Goal: Task Accomplishment & Management: Complete application form

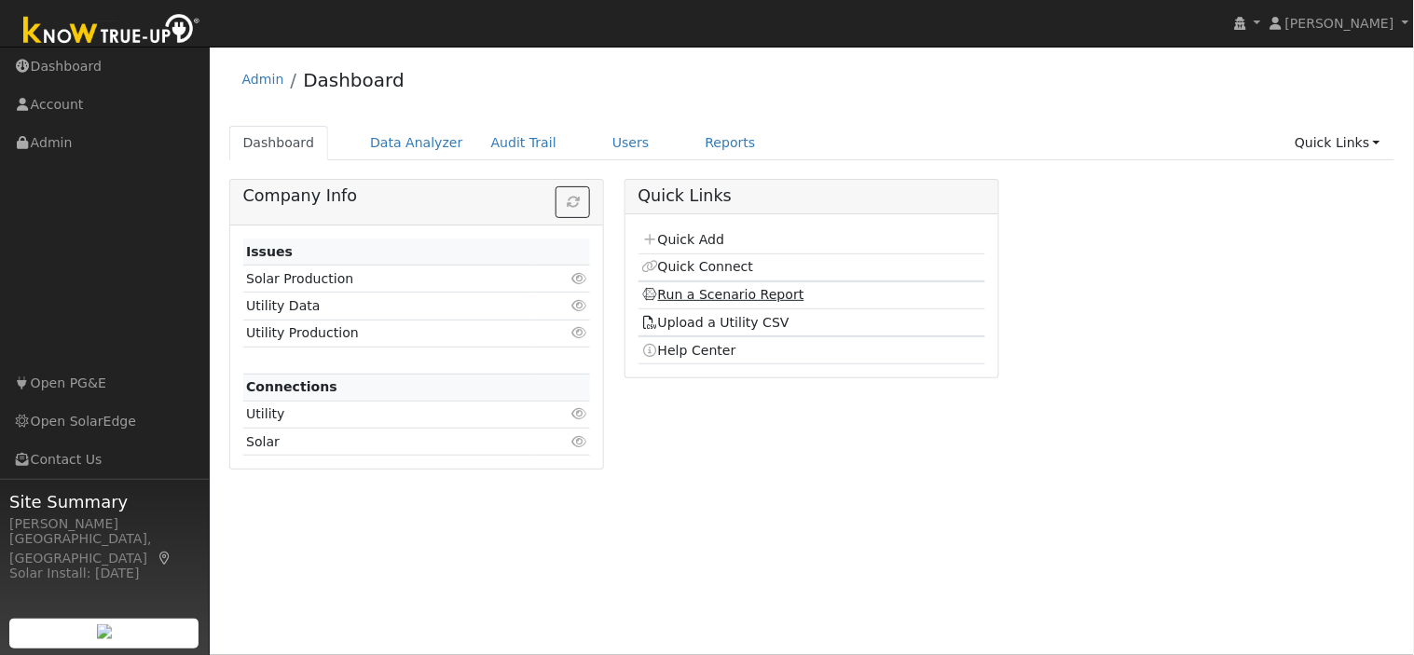
click at [777, 299] on link "Run a Scenario Report" at bounding box center [722, 294] width 163 height 15
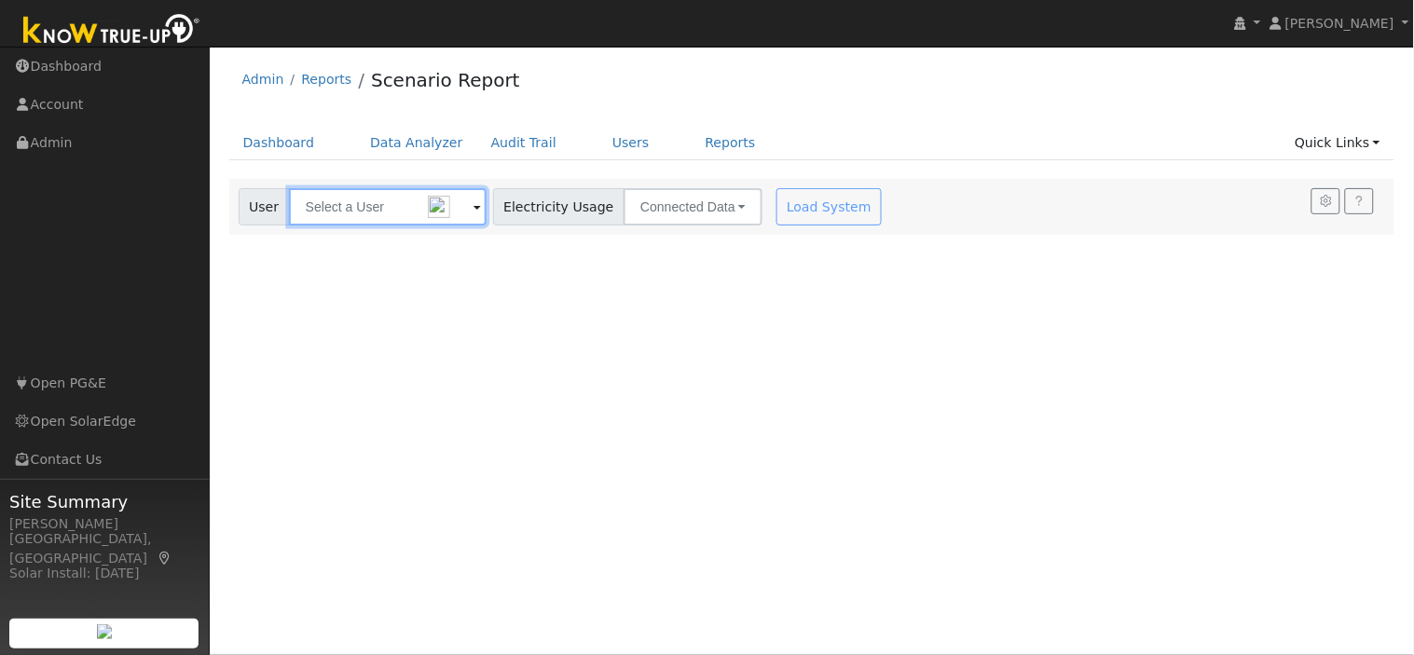
click at [401, 203] on input "text" at bounding box center [388, 206] width 198 height 37
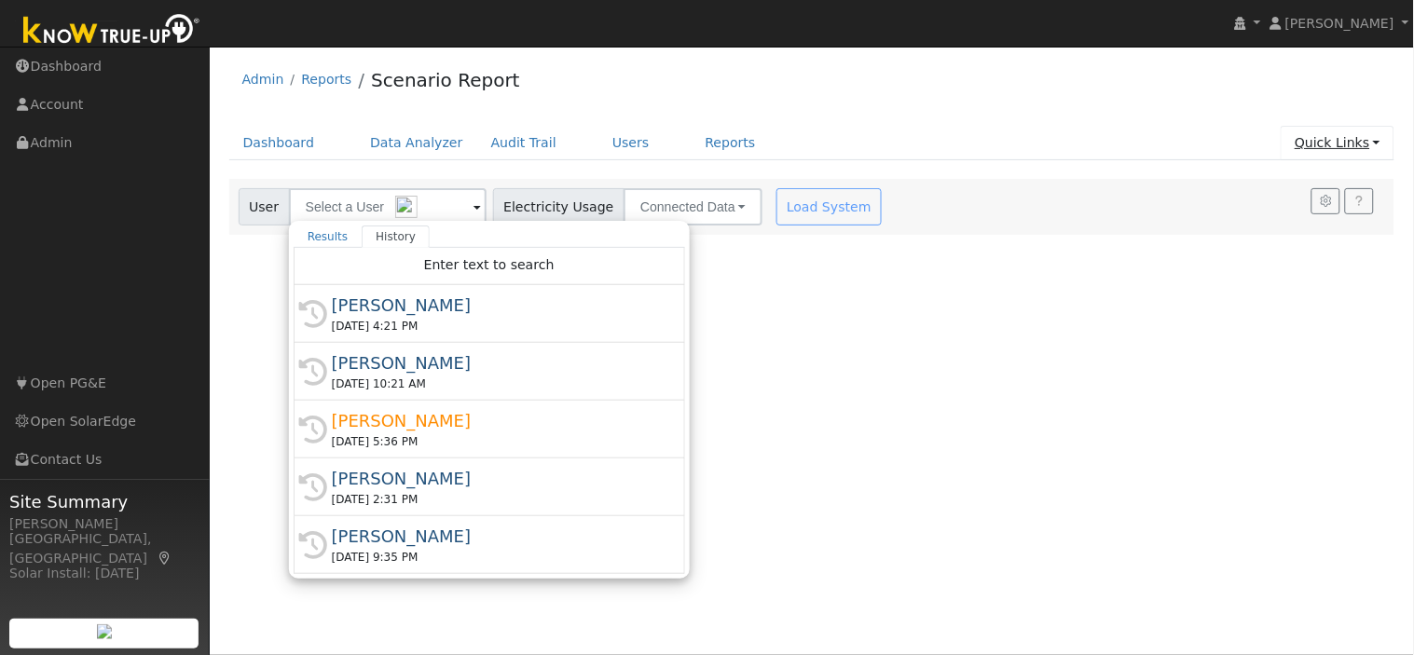
click at [1345, 136] on link "Quick Links" at bounding box center [1337, 143] width 114 height 34
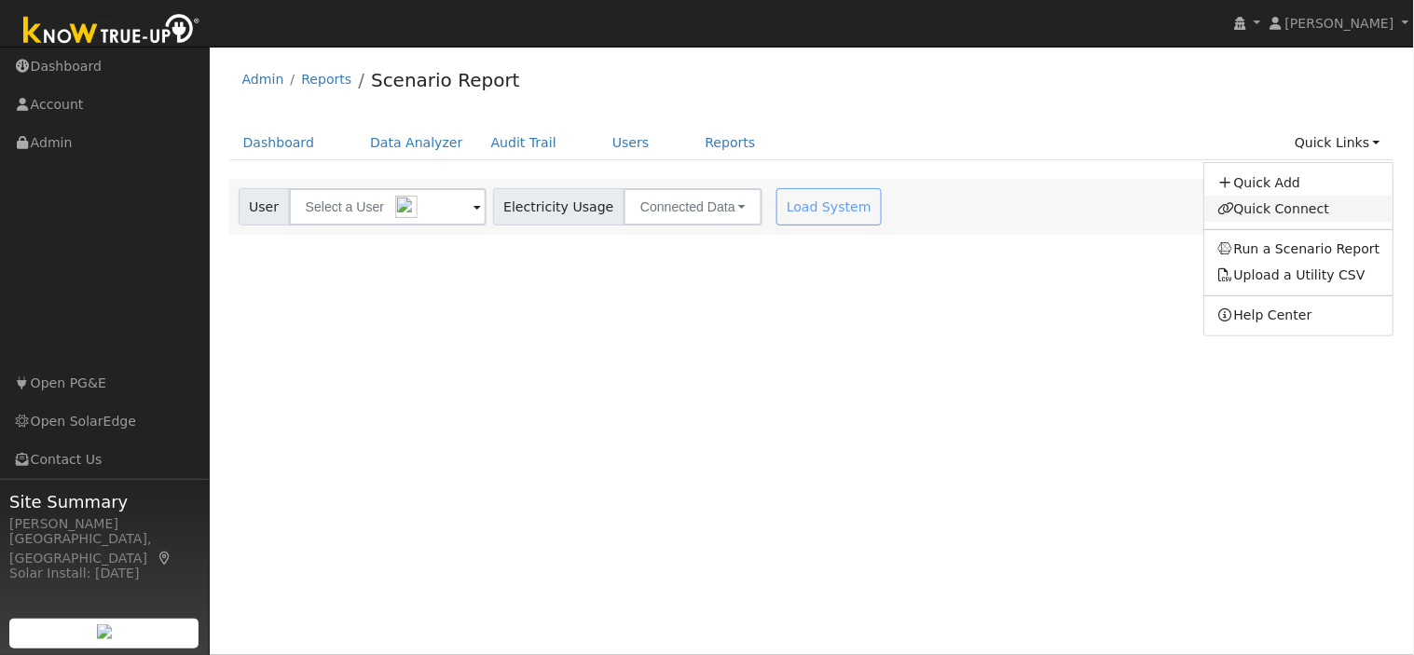
click at [1290, 211] on link "Quick Connect" at bounding box center [1298, 209] width 189 height 26
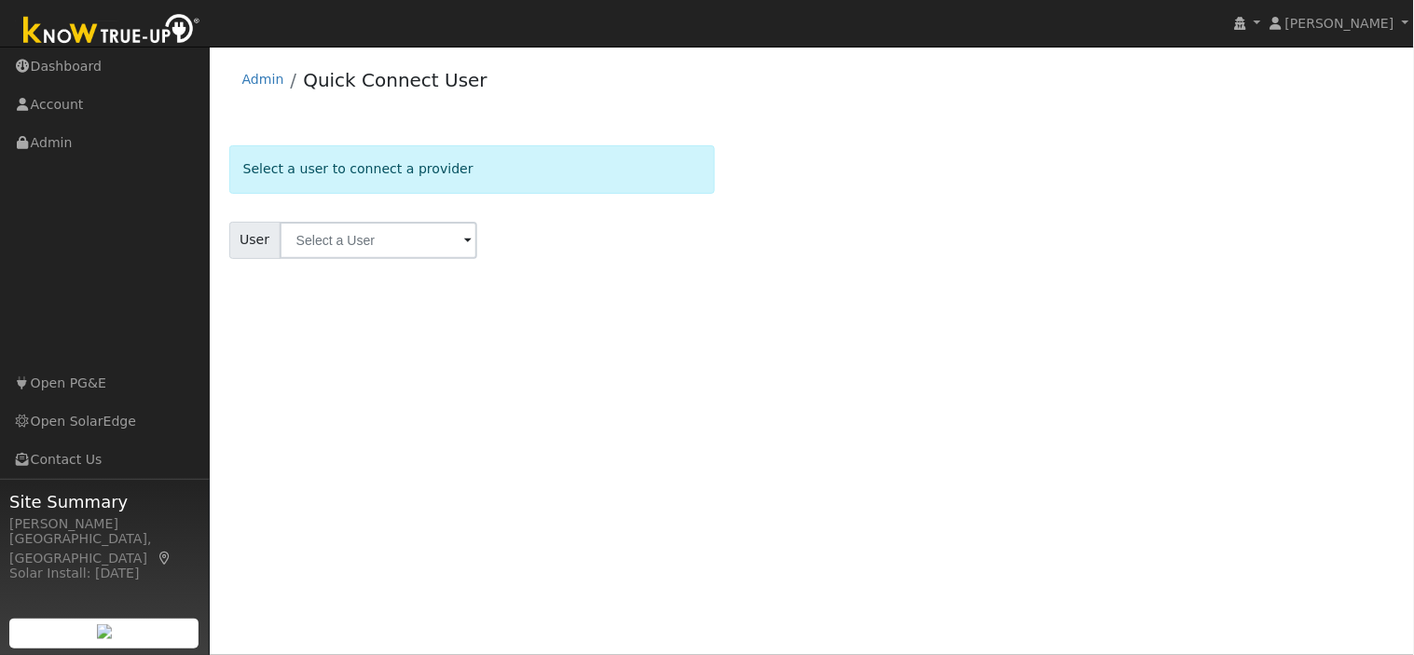
click at [1290, 211] on div "Select a user to connect a provider User Account Select an Ac... No Yes" at bounding box center [812, 224] width 1166 height 159
click at [258, 86] on link "Admin" at bounding box center [263, 79] width 42 height 15
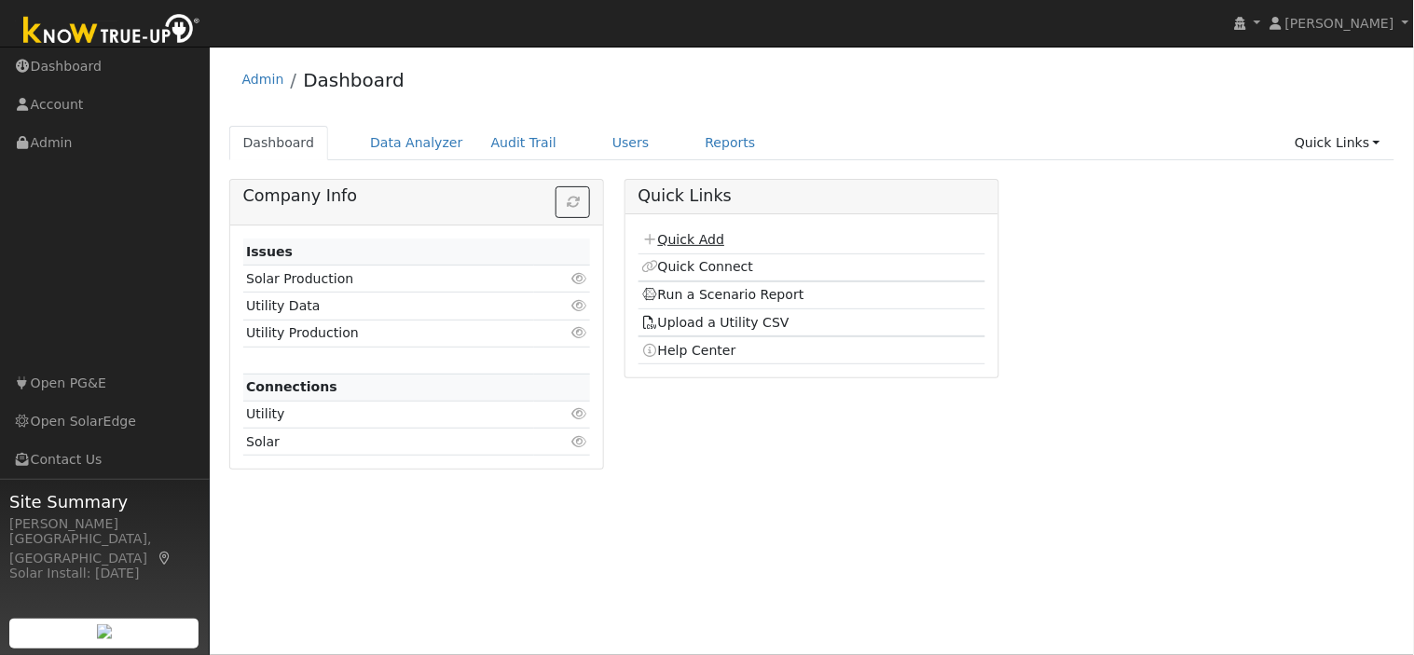
click at [692, 245] on link "Quick Add" at bounding box center [682, 239] width 83 height 15
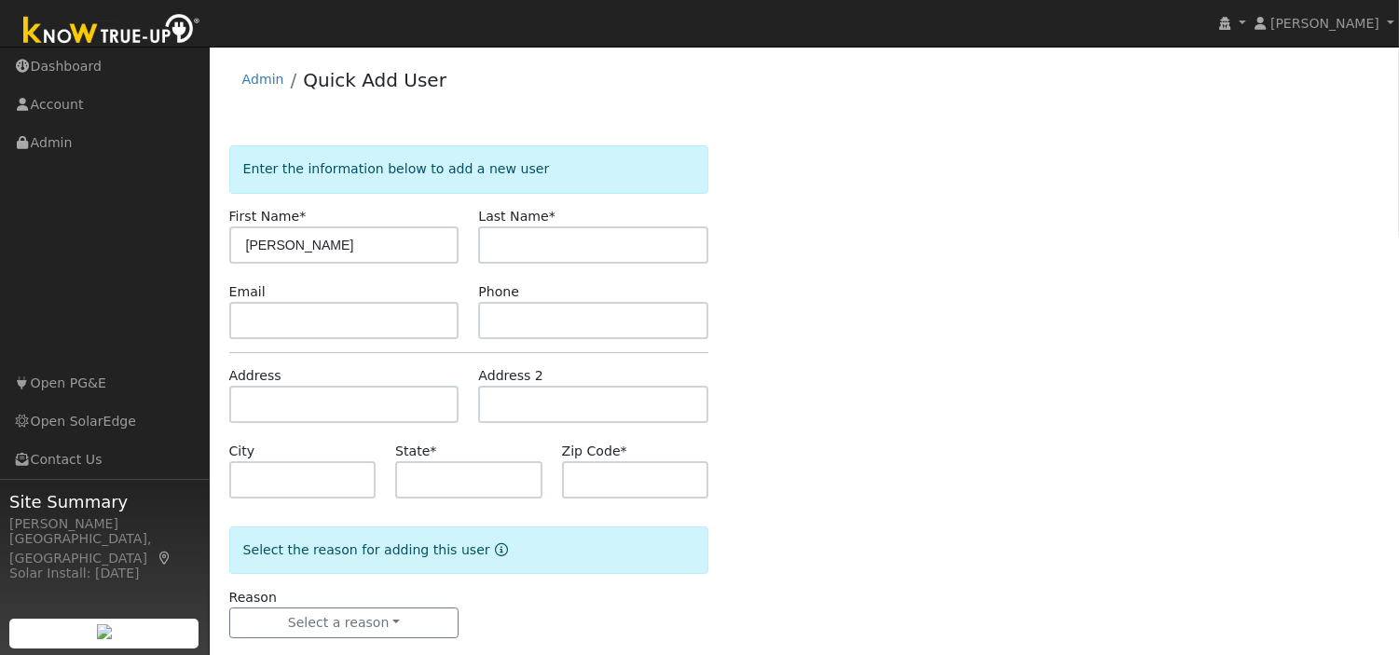
type input "[PERSON_NAME]"
click at [329, 320] on input "text" at bounding box center [344, 320] width 230 height 37
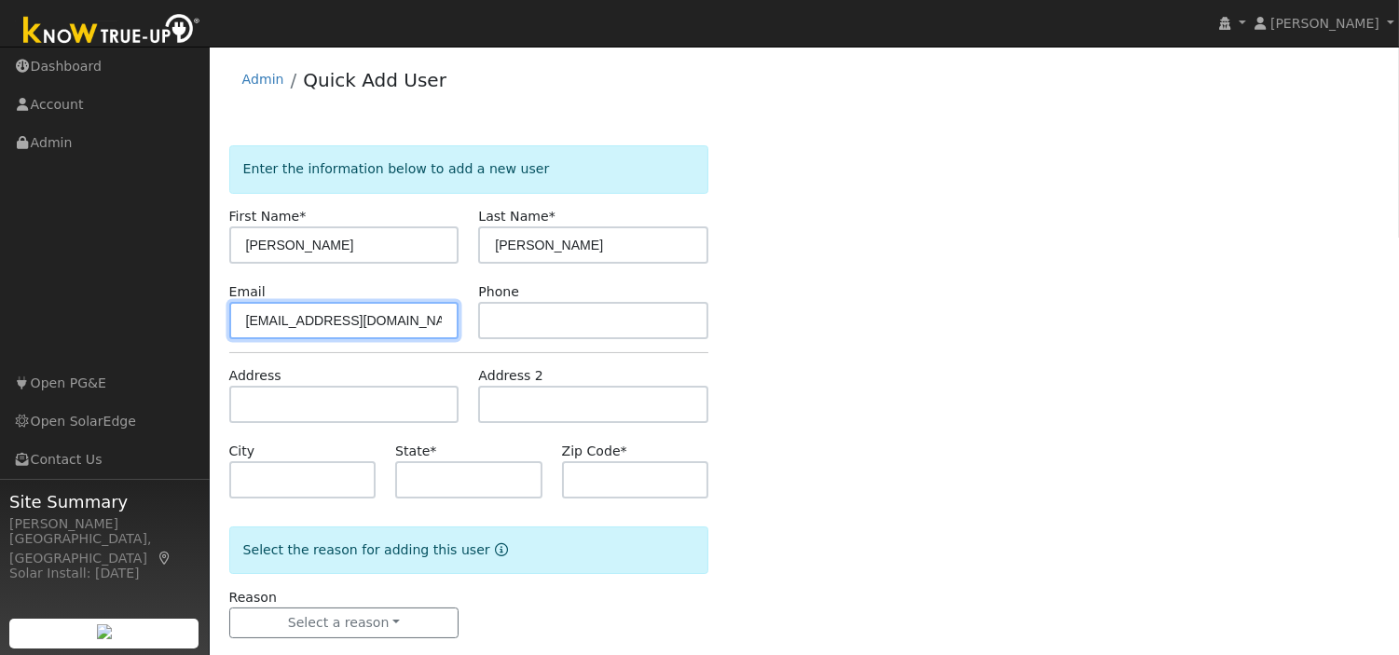
type input "[EMAIL_ADDRESS][DOMAIN_NAME]"
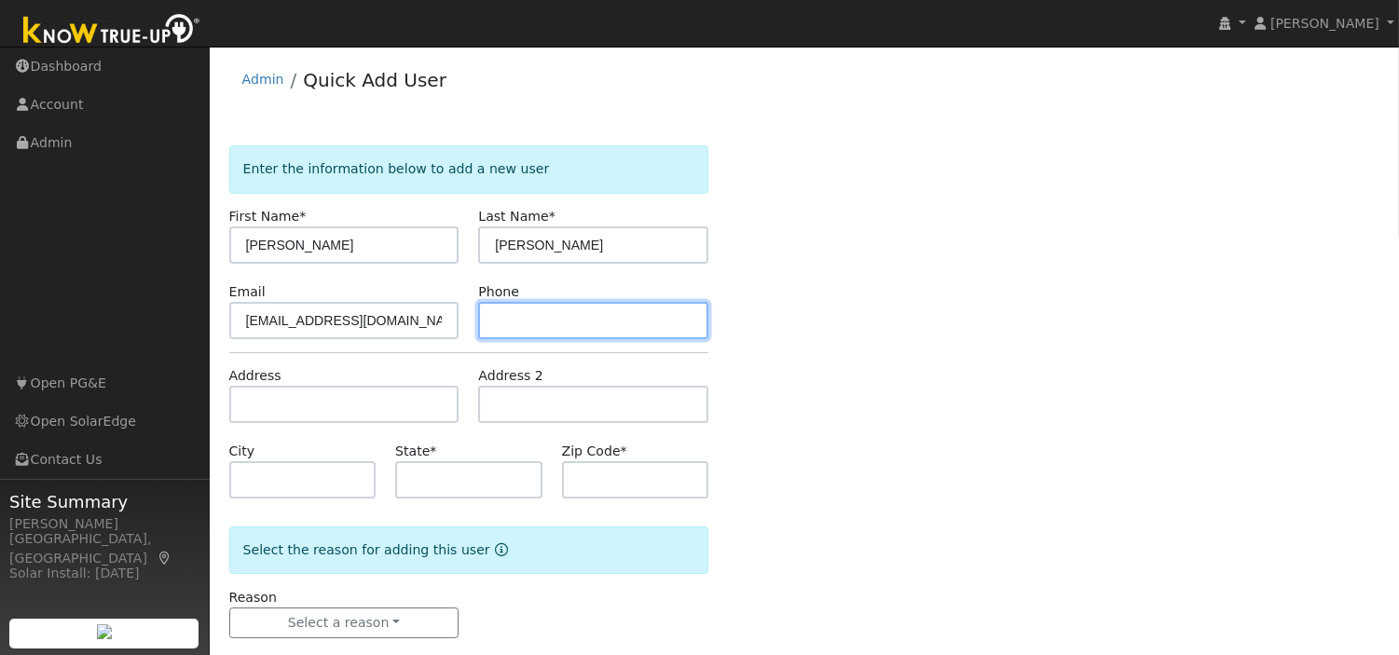
click at [504, 321] on input "text" at bounding box center [593, 320] width 230 height 37
type input "[PHONE_NUMBER]"
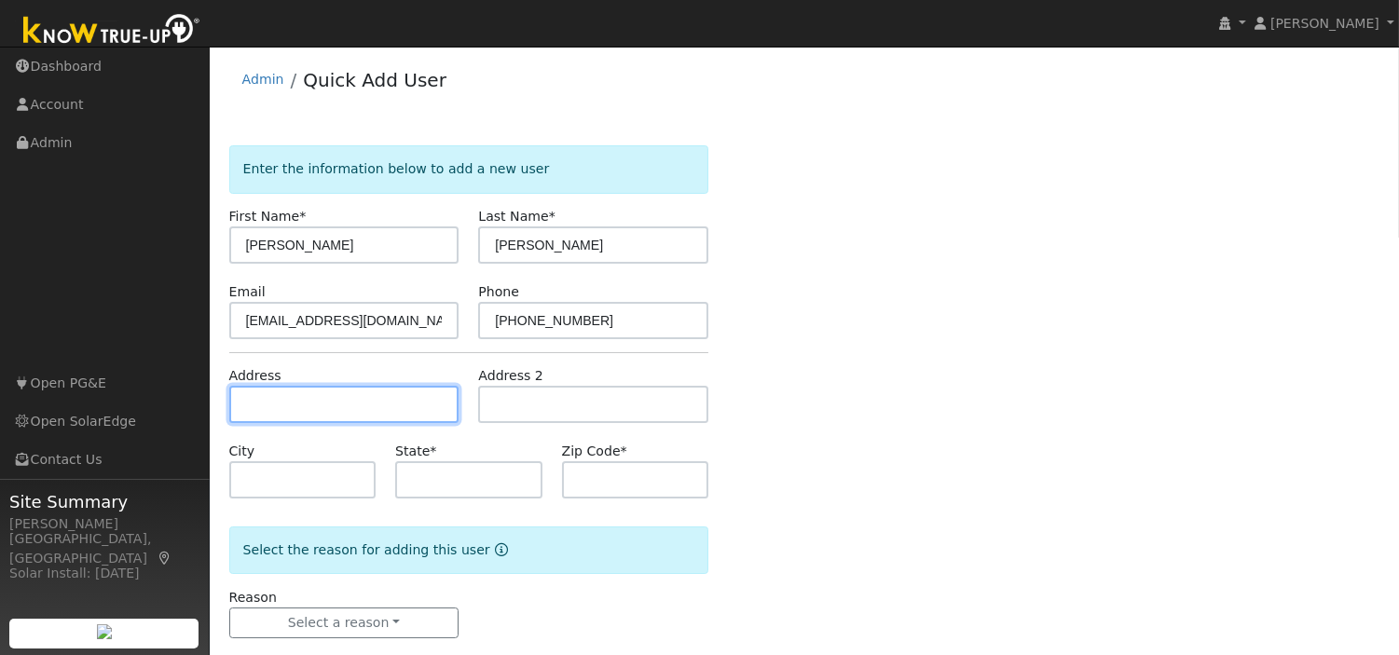
click at [389, 404] on input "text" at bounding box center [344, 404] width 230 height 37
type input "5573 West Donner Avenue"
type input "Fresno"
type input "CA"
type input "93722"
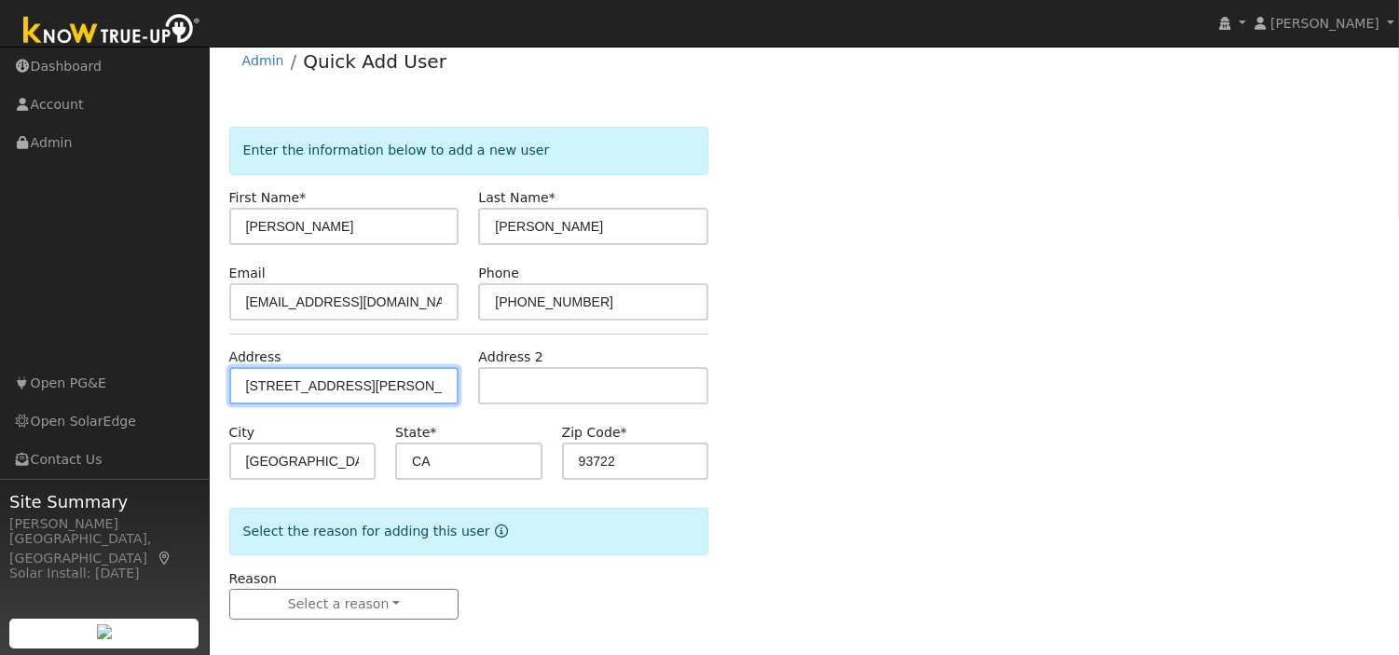
scroll to position [30, 0]
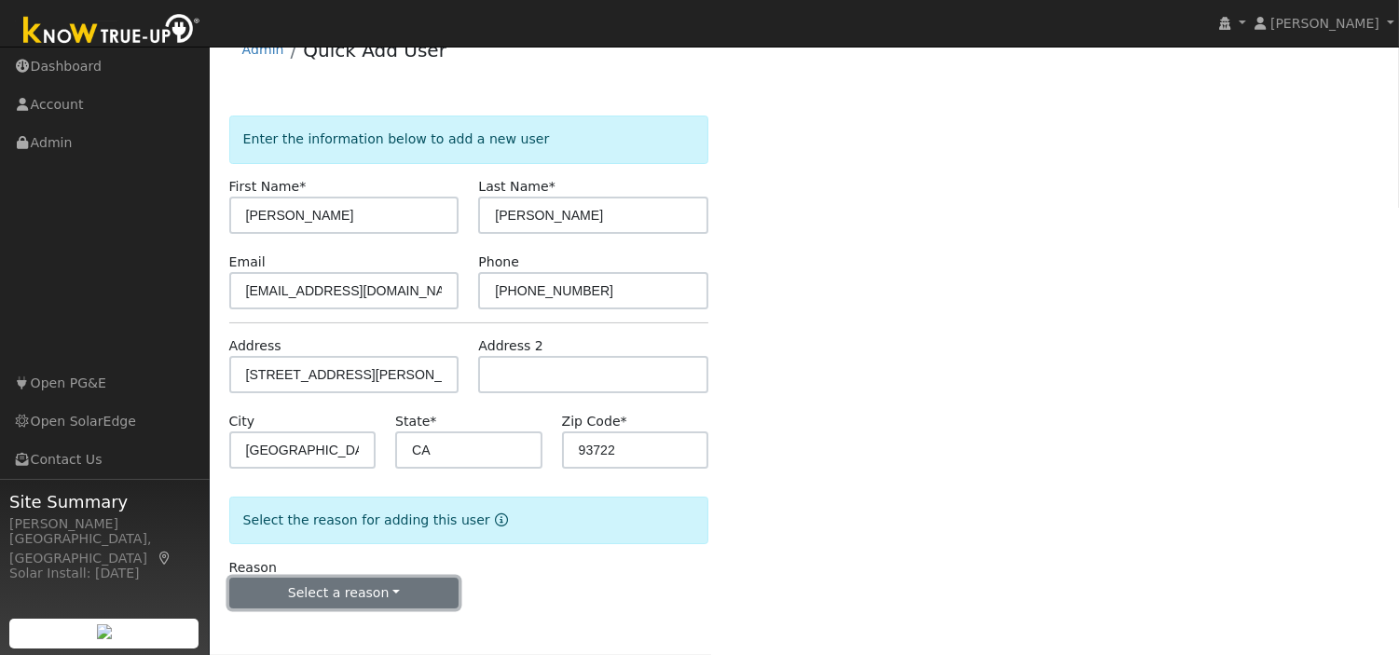
click at [422, 592] on button "Select a reason" at bounding box center [344, 594] width 230 height 32
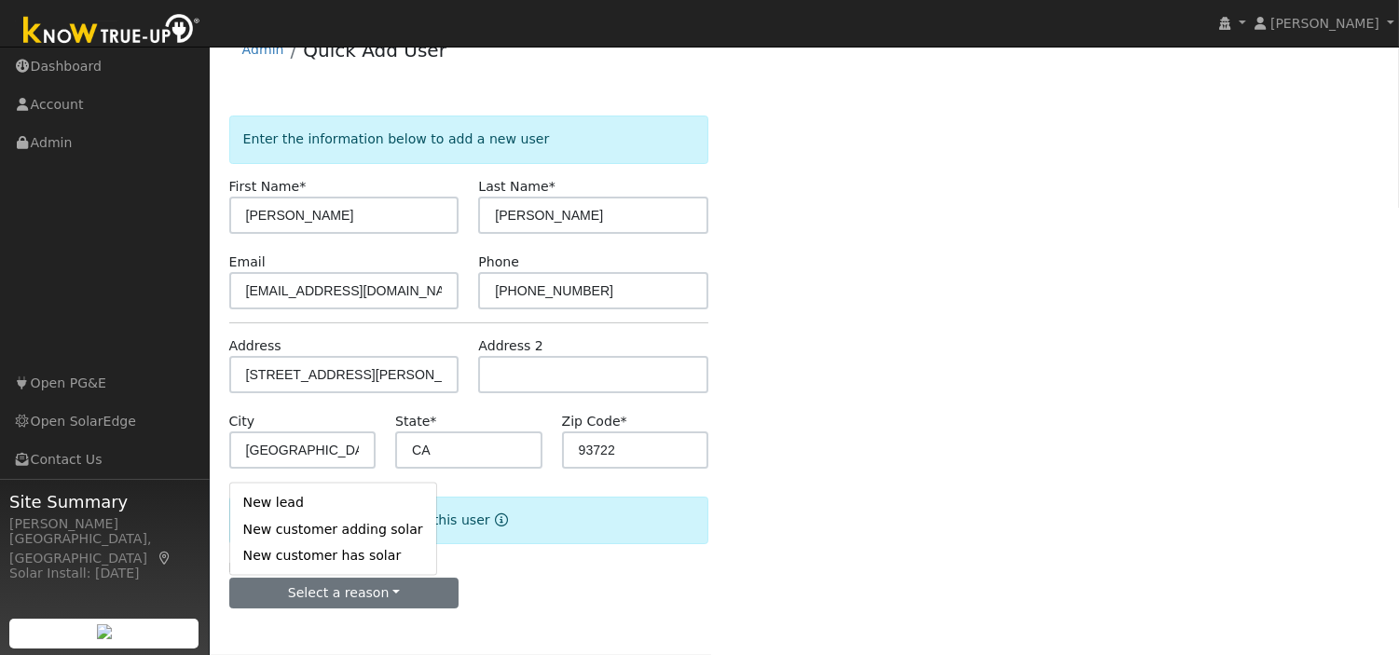
click at [281, 552] on link "New customer has solar" at bounding box center [333, 555] width 206 height 26
click at [287, 560] on div "Reason Select a reason New lead New customer adding solar New customer has solar" at bounding box center [344, 583] width 250 height 51
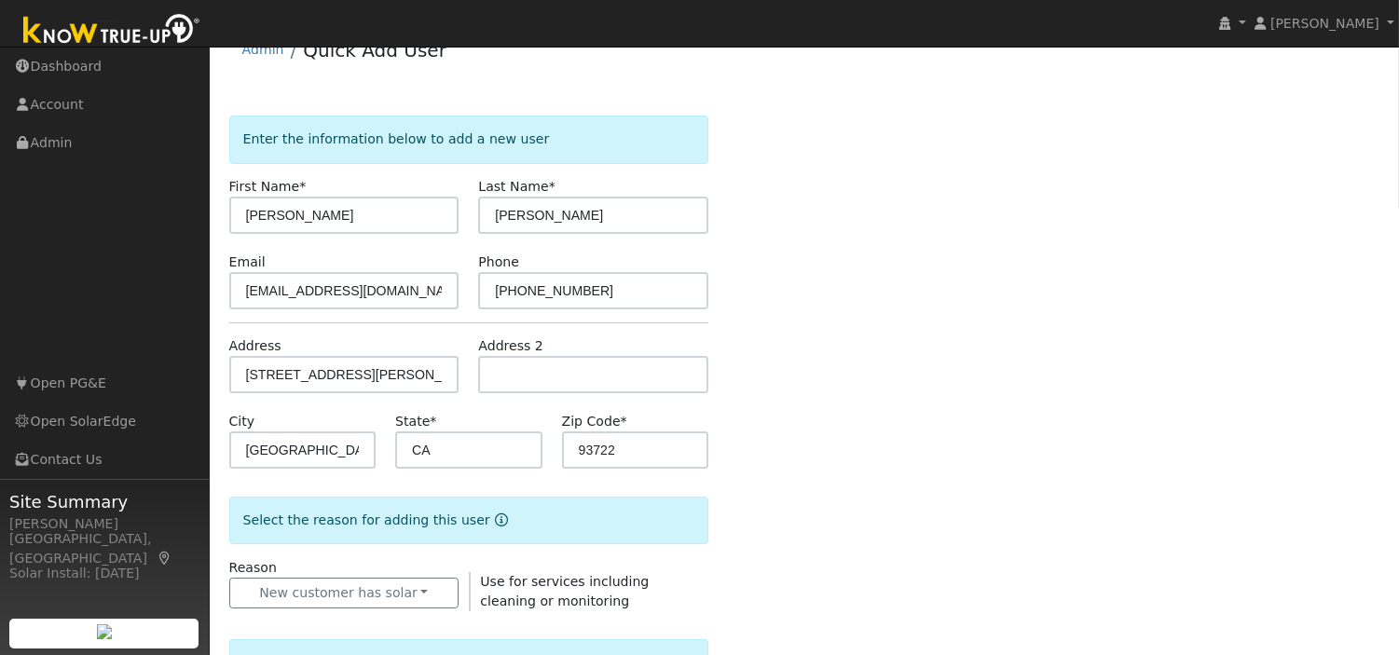
click at [374, 554] on form "Enter the information below to add a new user First Name * Pete Last Name * Her…" at bounding box center [469, 623] width 480 height 1015
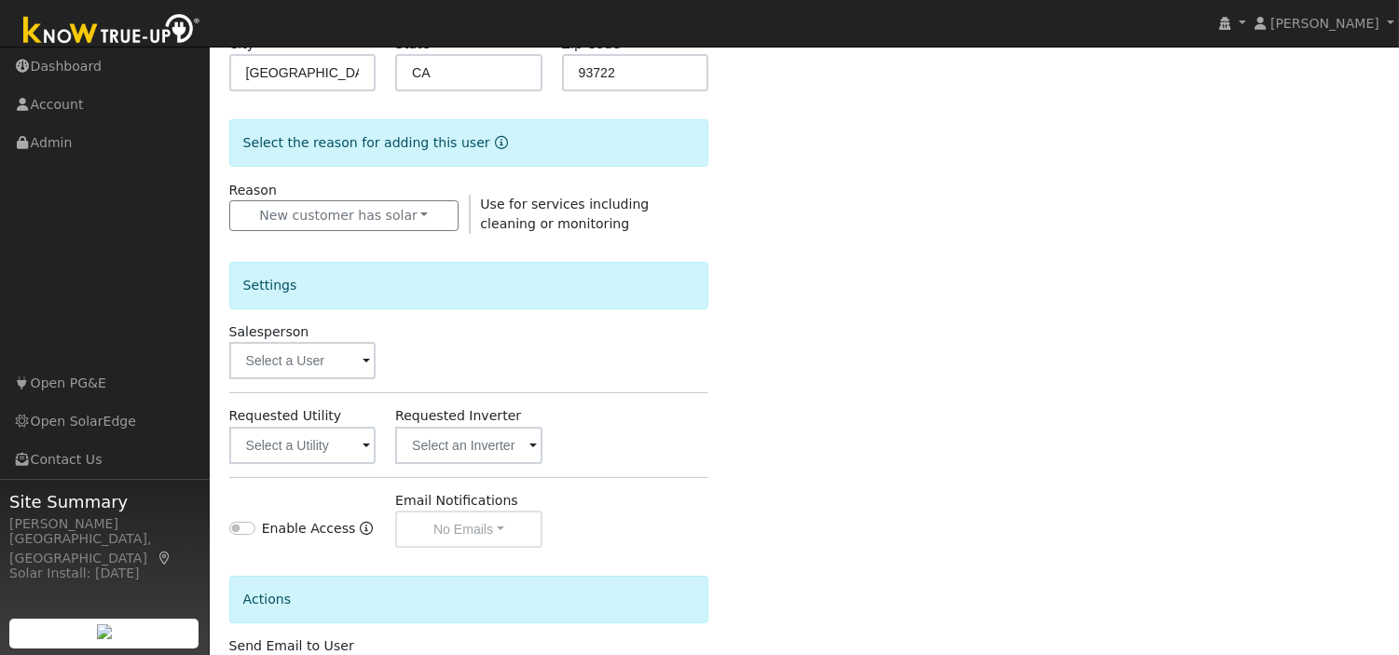
scroll to position [424, 0]
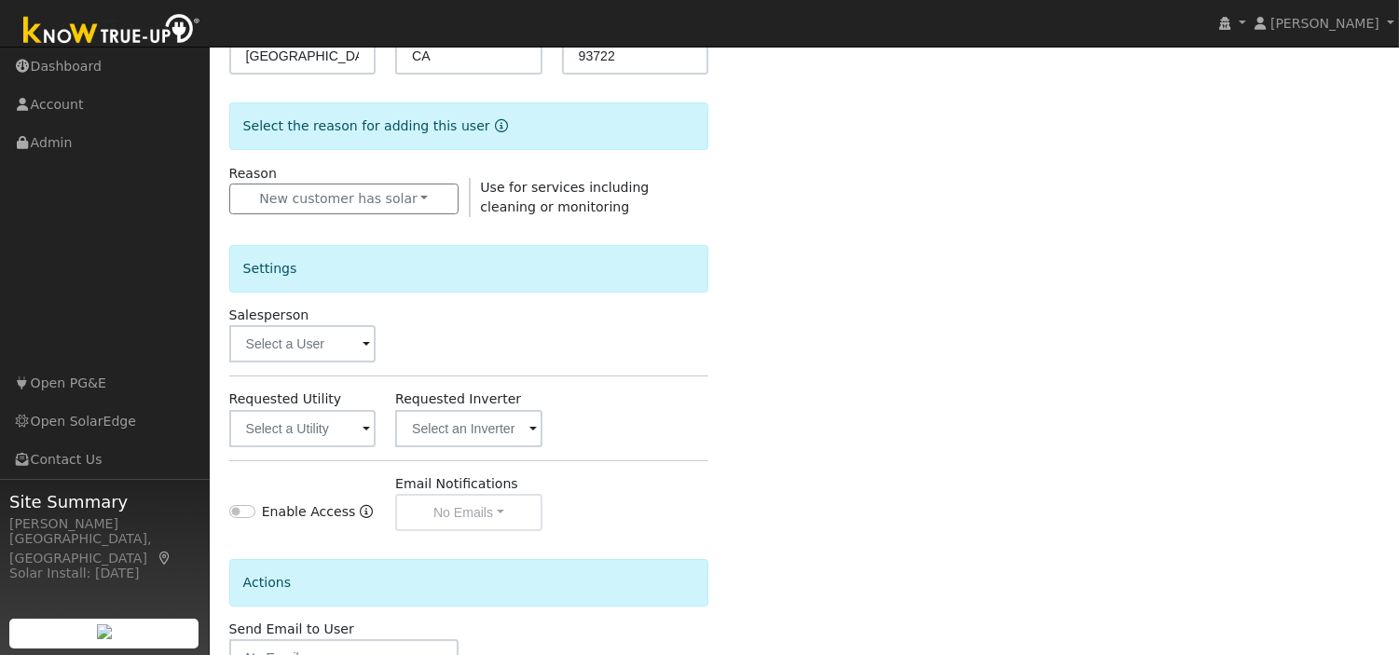
drag, startPoint x: 857, startPoint y: 470, endPoint x: 772, endPoint y: 391, distance: 116.1
click at [772, 391] on div "Enter the information below to add a new user First Name * Pete Last Name * Her…" at bounding box center [804, 247] width 1151 height 1052
click at [369, 433] on span at bounding box center [365, 429] width 7 height 21
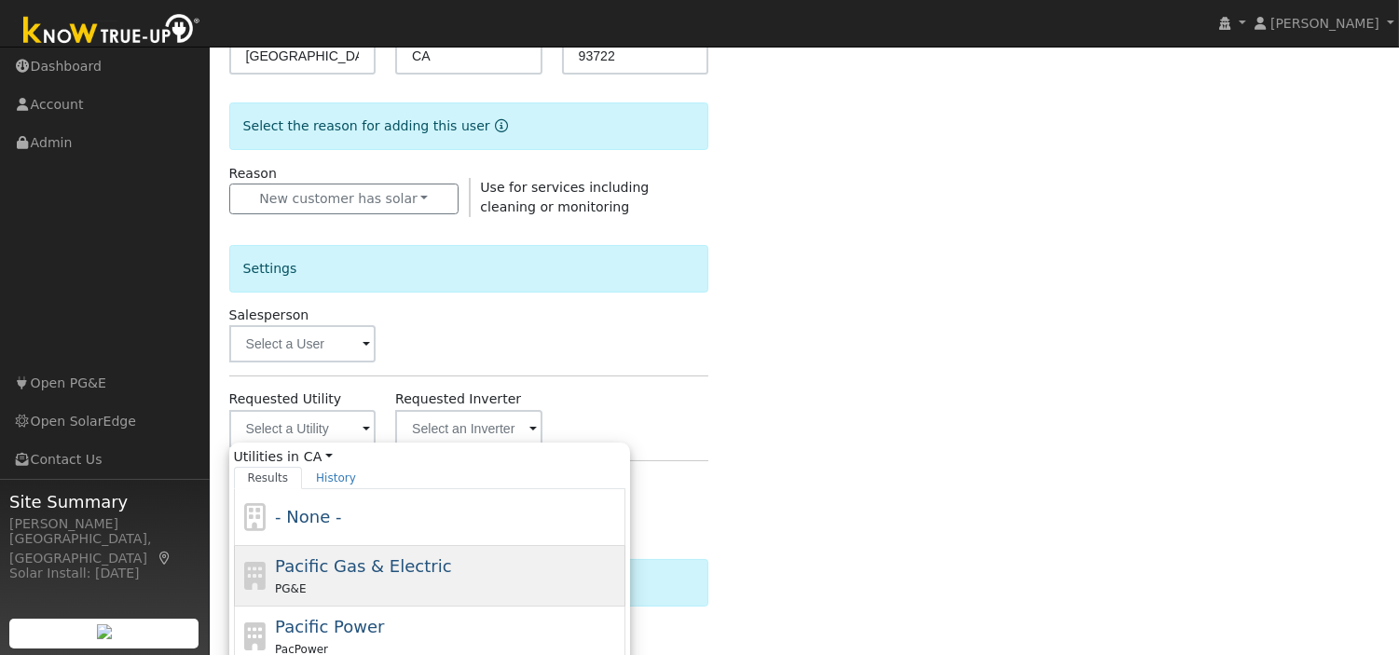
click at [366, 566] on span "Pacific Gas & Electric" at bounding box center [363, 566] width 176 height 20
type input "Pacific Gas & Electric"
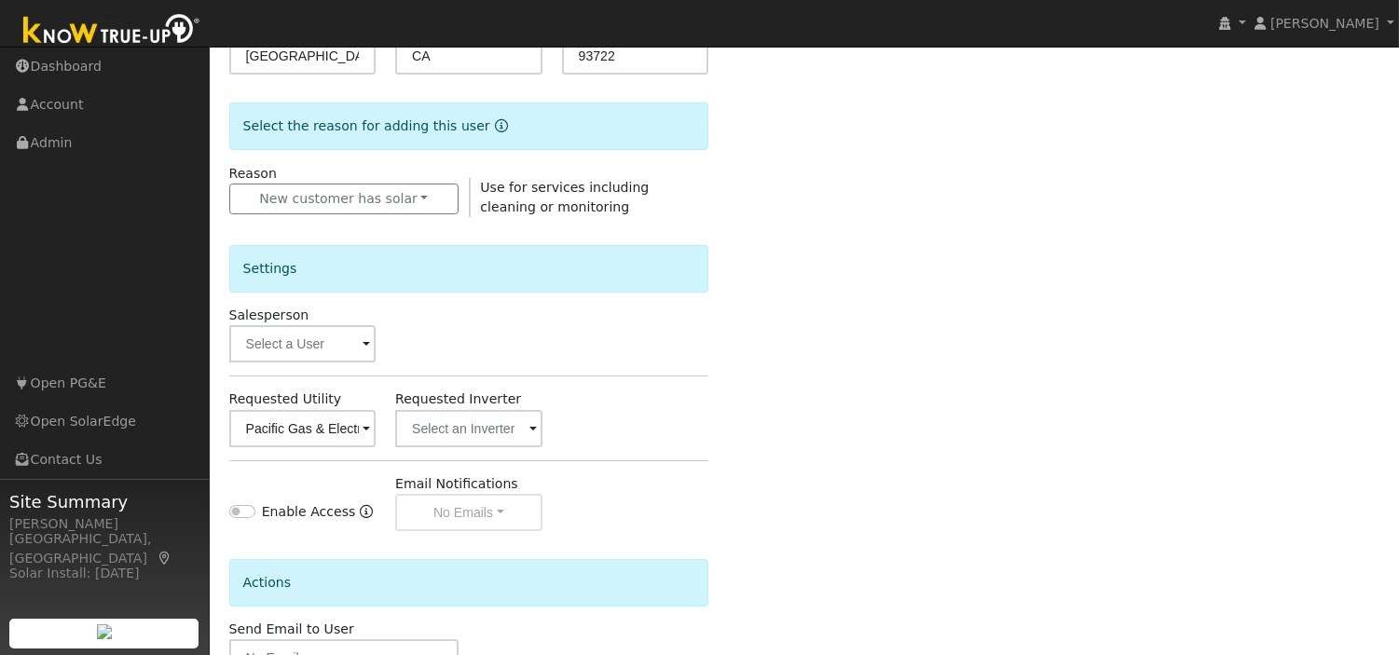
scroll to position [552, 0]
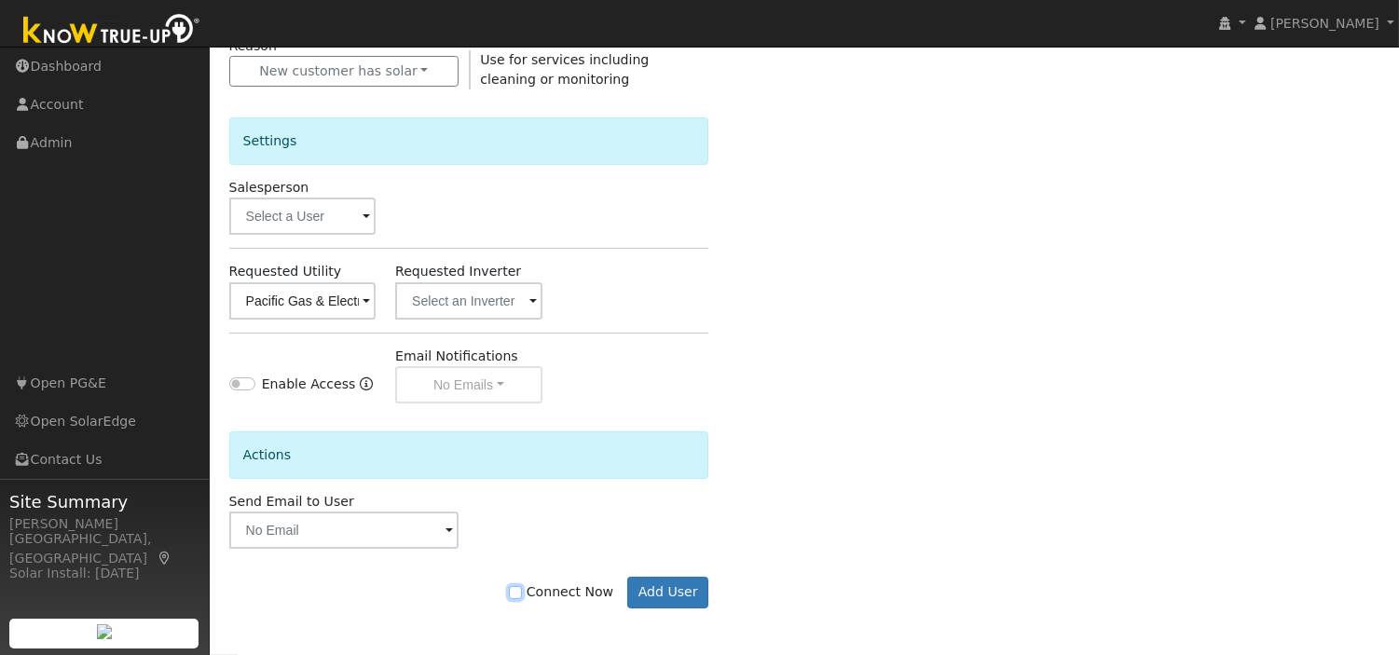
click at [522, 594] on input "Connect Now" at bounding box center [515, 592] width 13 height 13
checkbox input "true"
click at [658, 592] on button "Add User" at bounding box center [667, 593] width 81 height 32
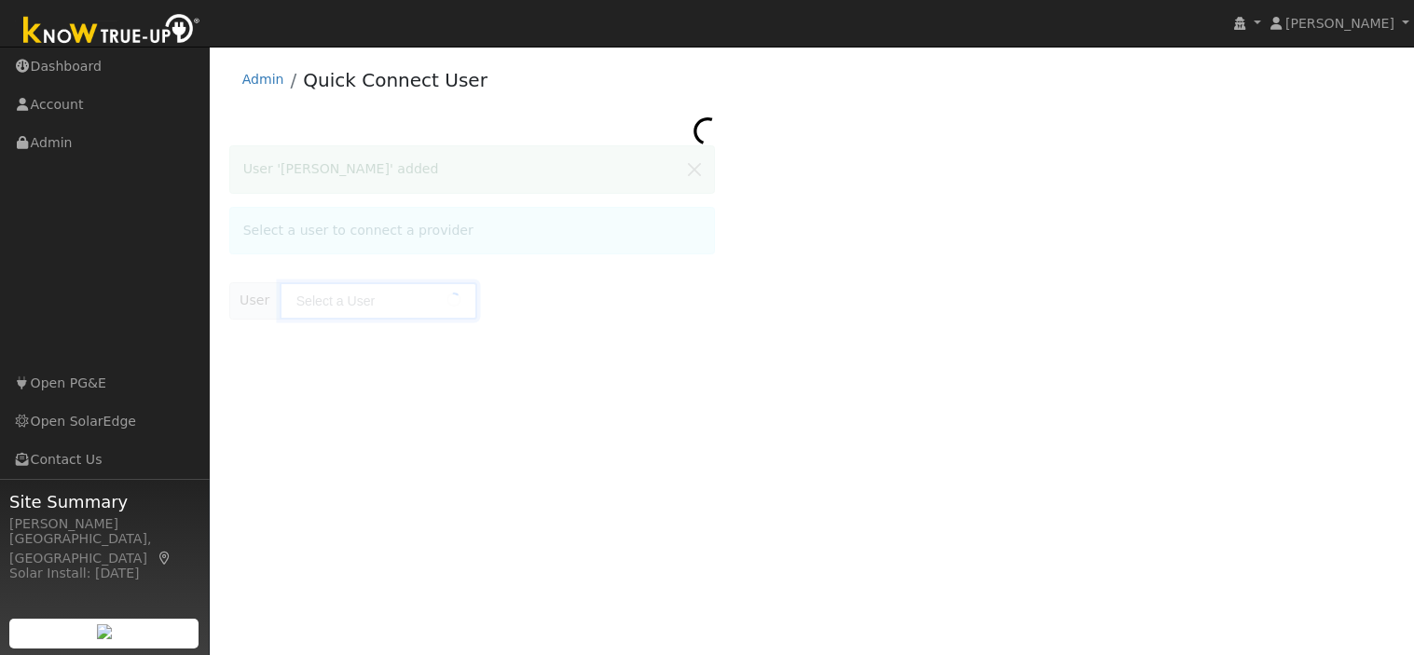
type input "Pete Herrera"
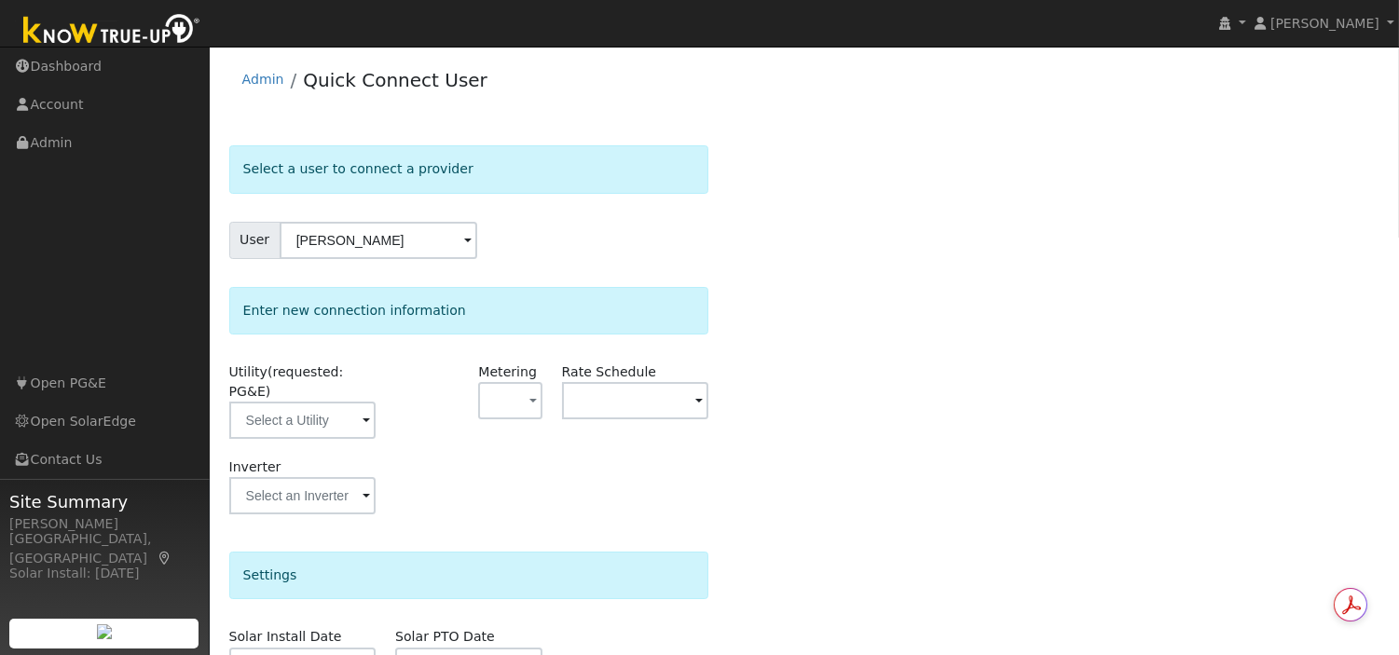
click at [362, 411] on span at bounding box center [365, 421] width 7 height 21
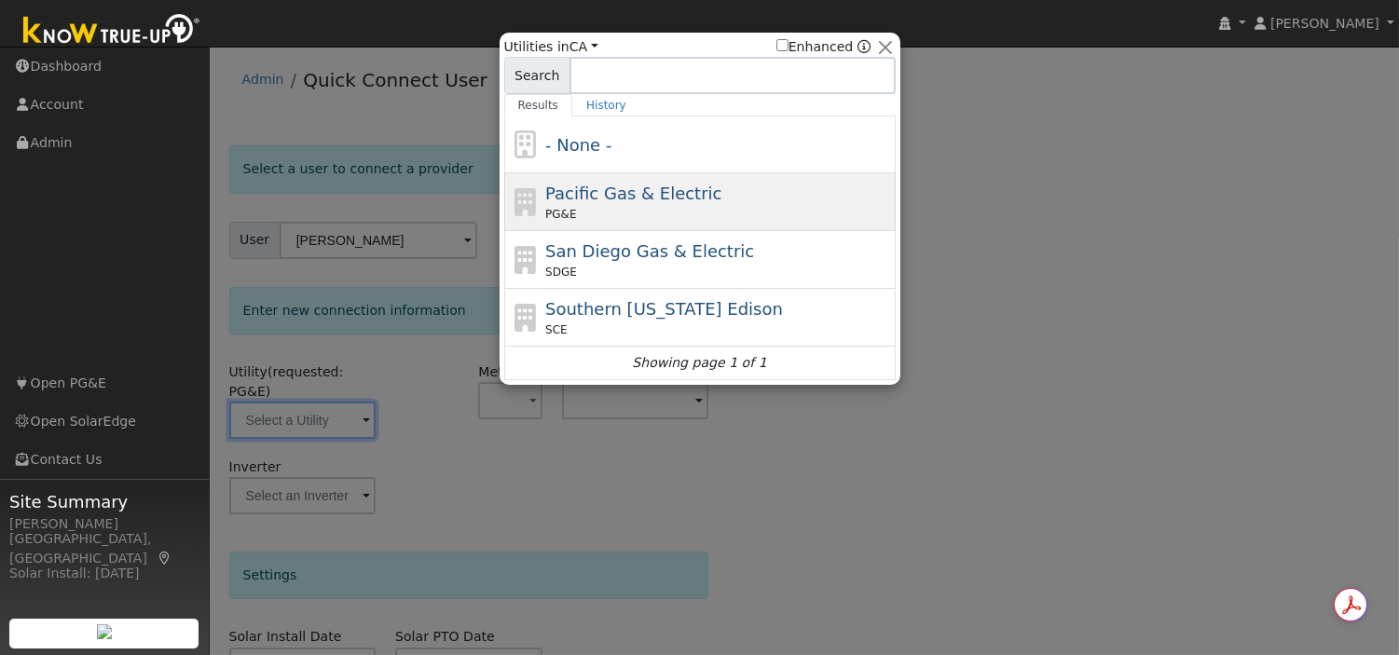
click at [634, 205] on div "Pacific Gas & Electric PG&E" at bounding box center [718, 202] width 346 height 42
type input "PG&E"
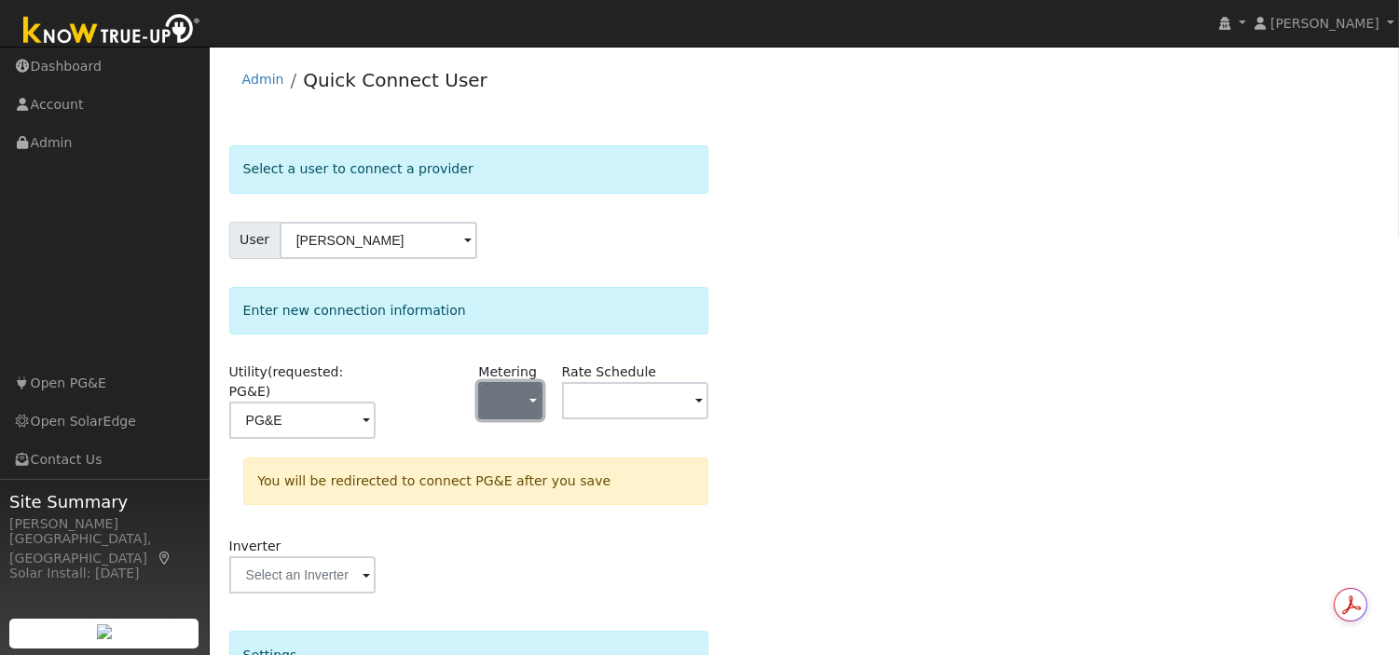
click at [538, 403] on button "button" at bounding box center [509, 400] width 63 height 37
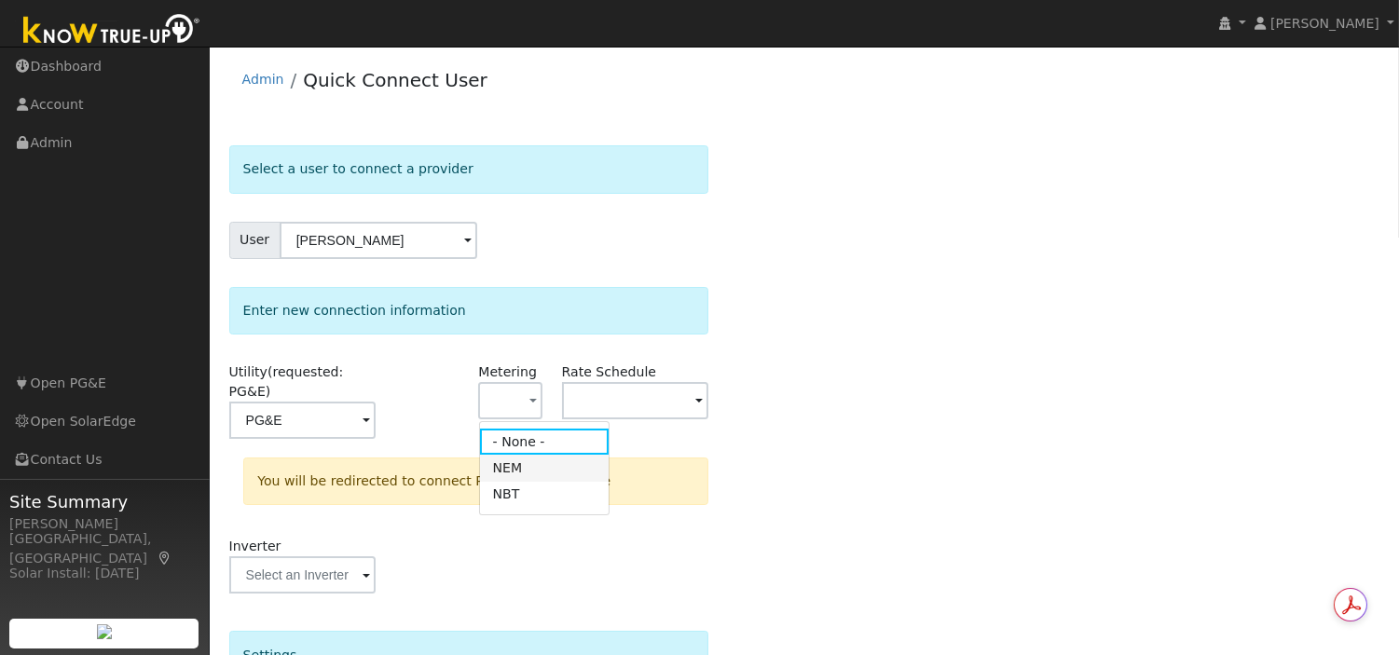
click at [548, 464] on link "NEM" at bounding box center [545, 468] width 130 height 26
click at [697, 408] on span at bounding box center [698, 401] width 7 height 21
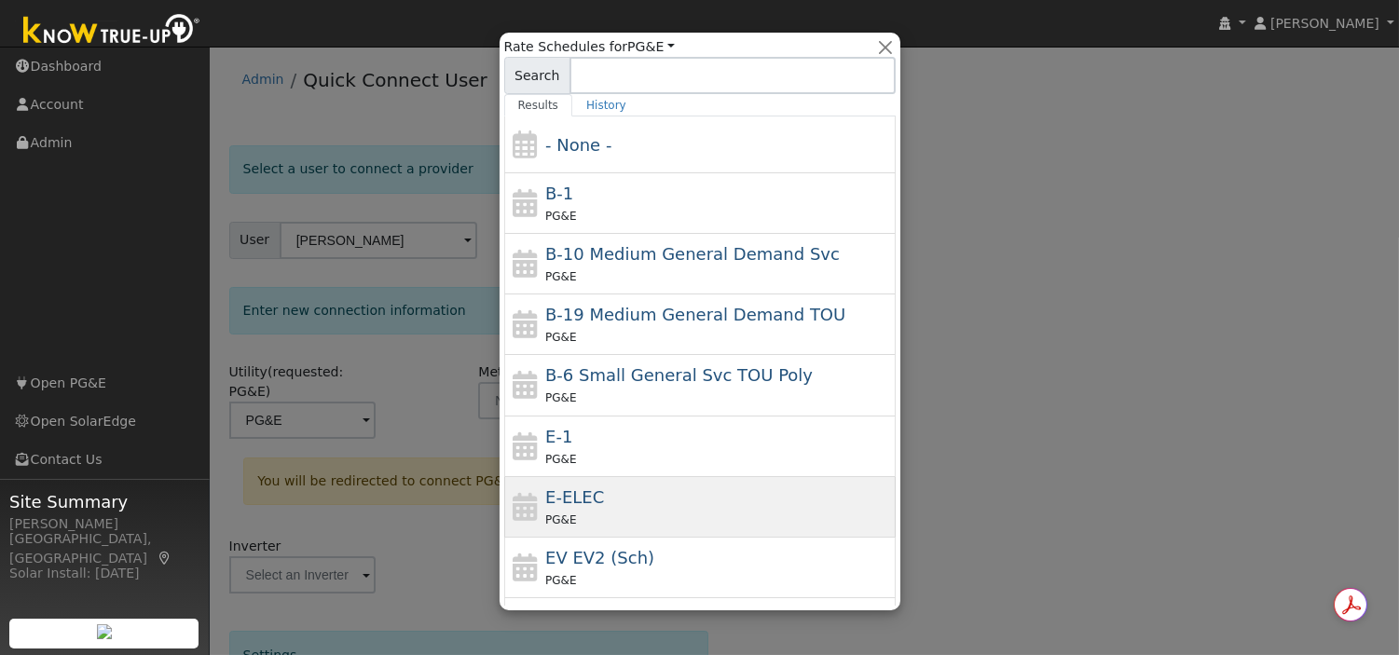
click at [696, 500] on div "E-ELEC PG&E" at bounding box center [718, 507] width 346 height 45
type input "E-ELEC"
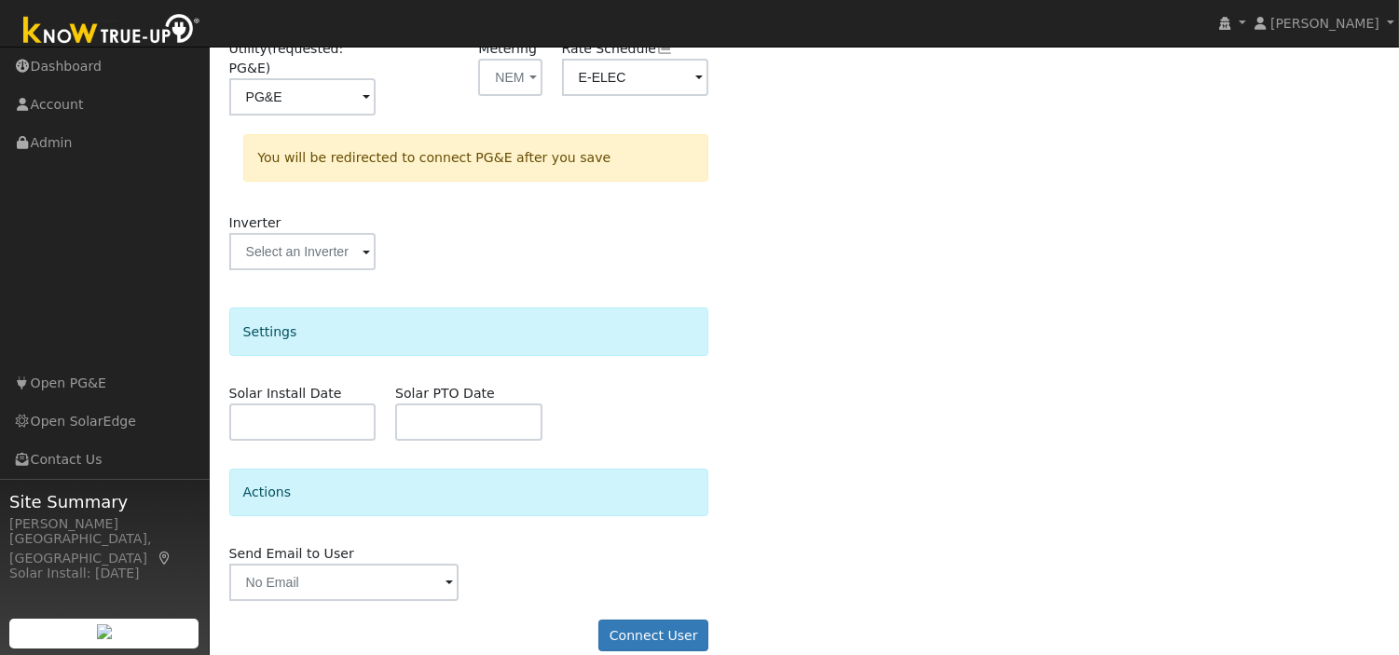
scroll to position [329, 0]
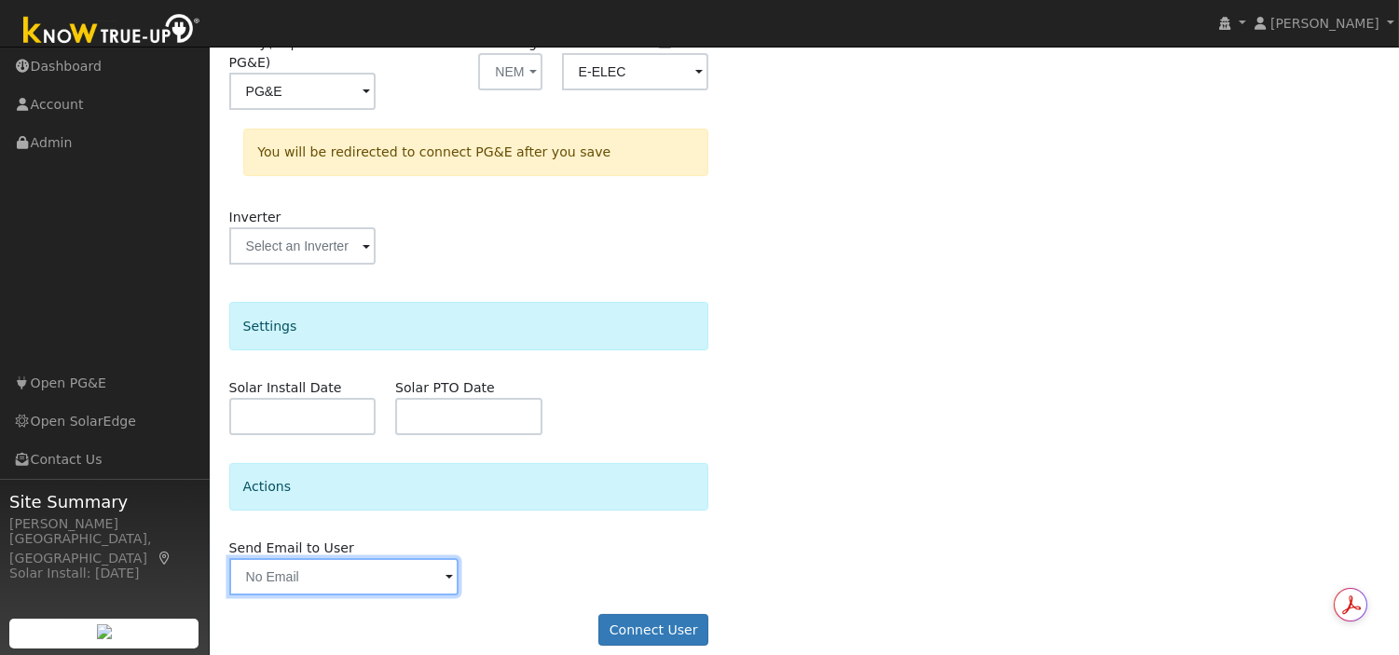
click at [283, 558] on input "text" at bounding box center [344, 576] width 230 height 37
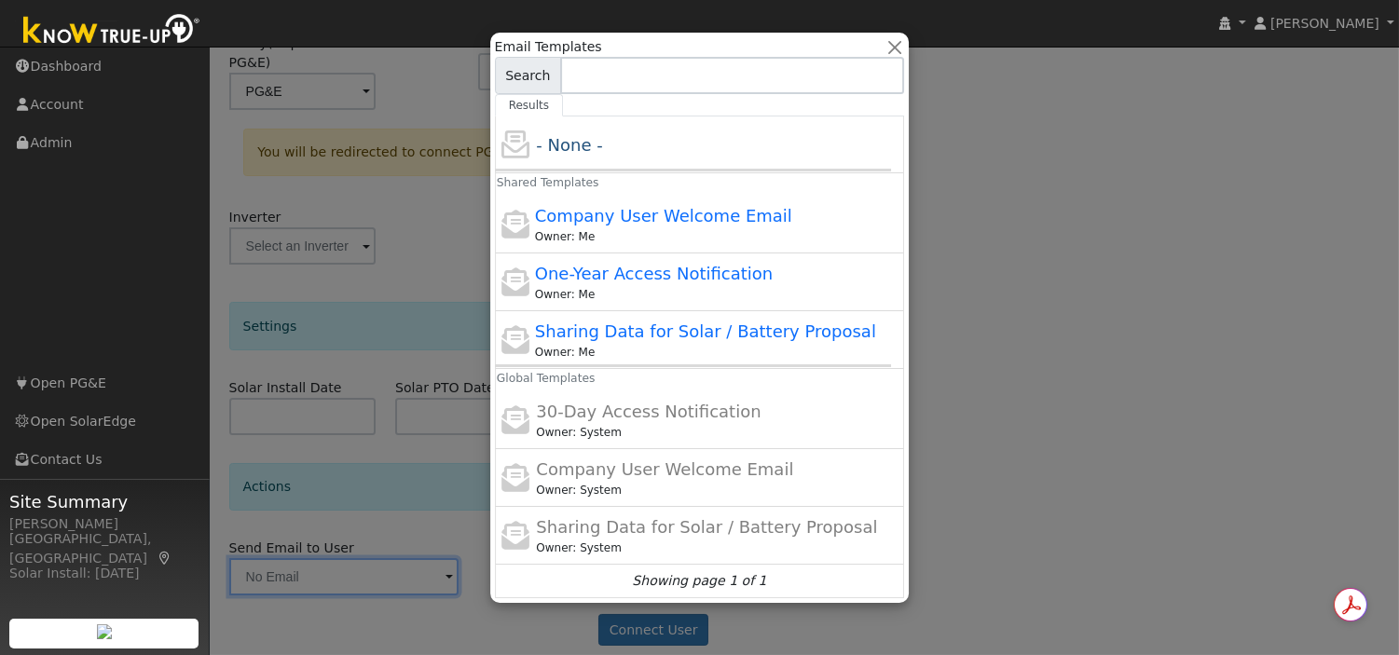
click at [1060, 522] on div at bounding box center [699, 327] width 1399 height 655
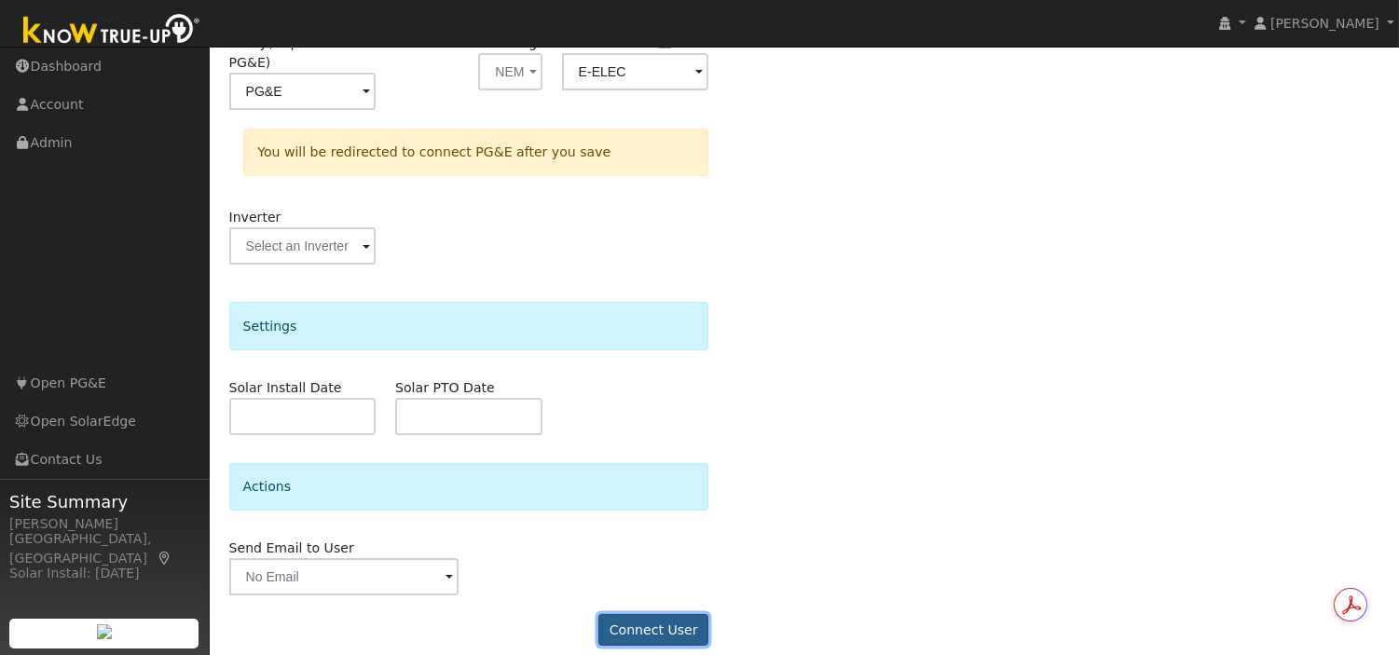
click at [674, 614] on button "Connect User" at bounding box center [653, 630] width 110 height 32
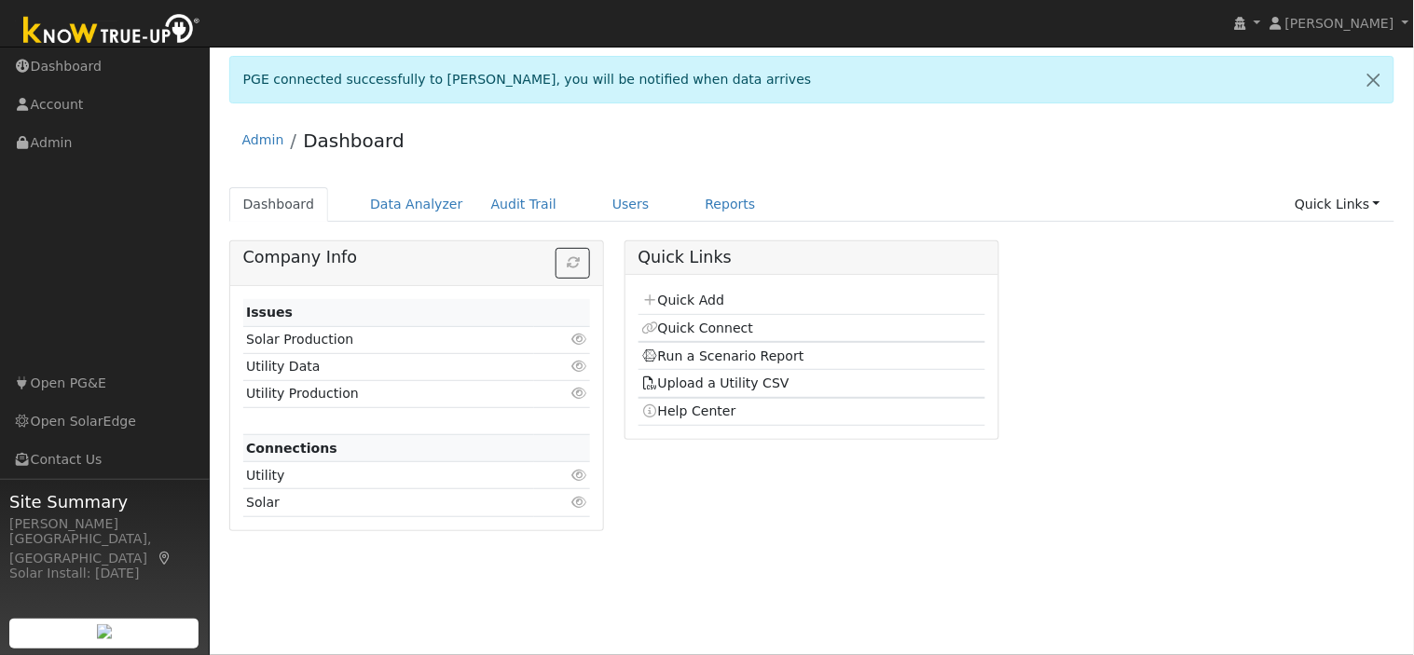
click at [833, 475] on div "Quick Links Quick Add Quick Connect Run a Scenario Report Upload a Utility CSV …" at bounding box center [811, 392] width 395 height 305
